Goal: Check status

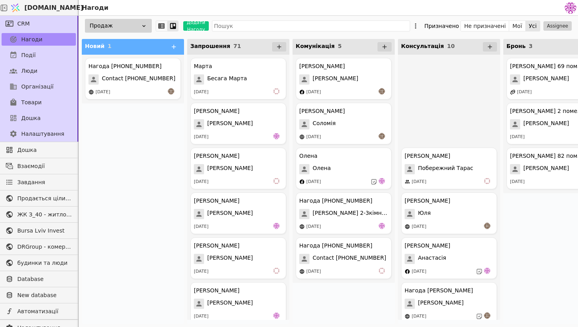
scroll to position [200, 0]
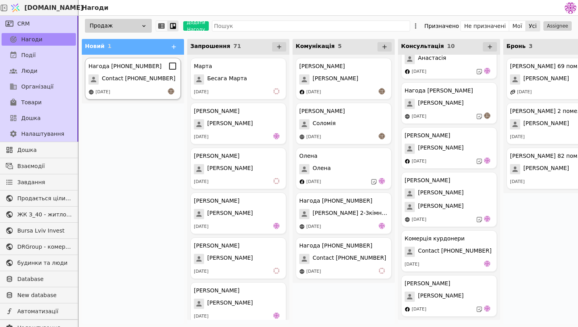
click at [129, 90] on div "[DATE]" at bounding box center [132, 92] width 89 height 8
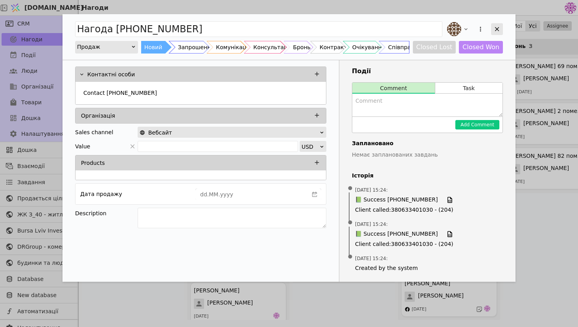
click at [494, 31] on icon "Add Opportunity" at bounding box center [496, 29] width 7 height 7
